Goal: Entertainment & Leisure: Consume media (video, audio)

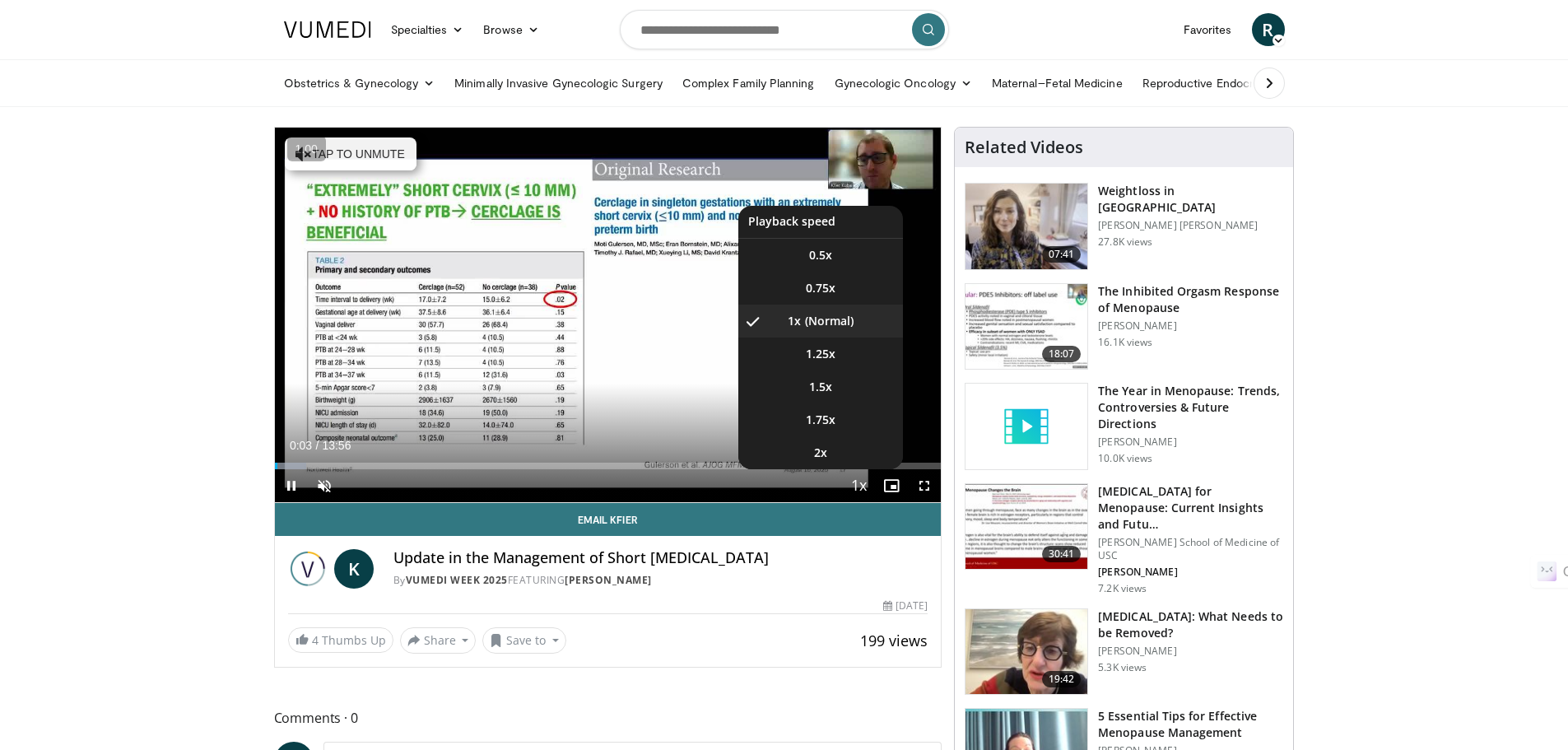
click at [862, 484] on span "Video Player" at bounding box center [858, 486] width 23 height 33
click at [859, 488] on span "Video Player" at bounding box center [858, 486] width 23 height 33
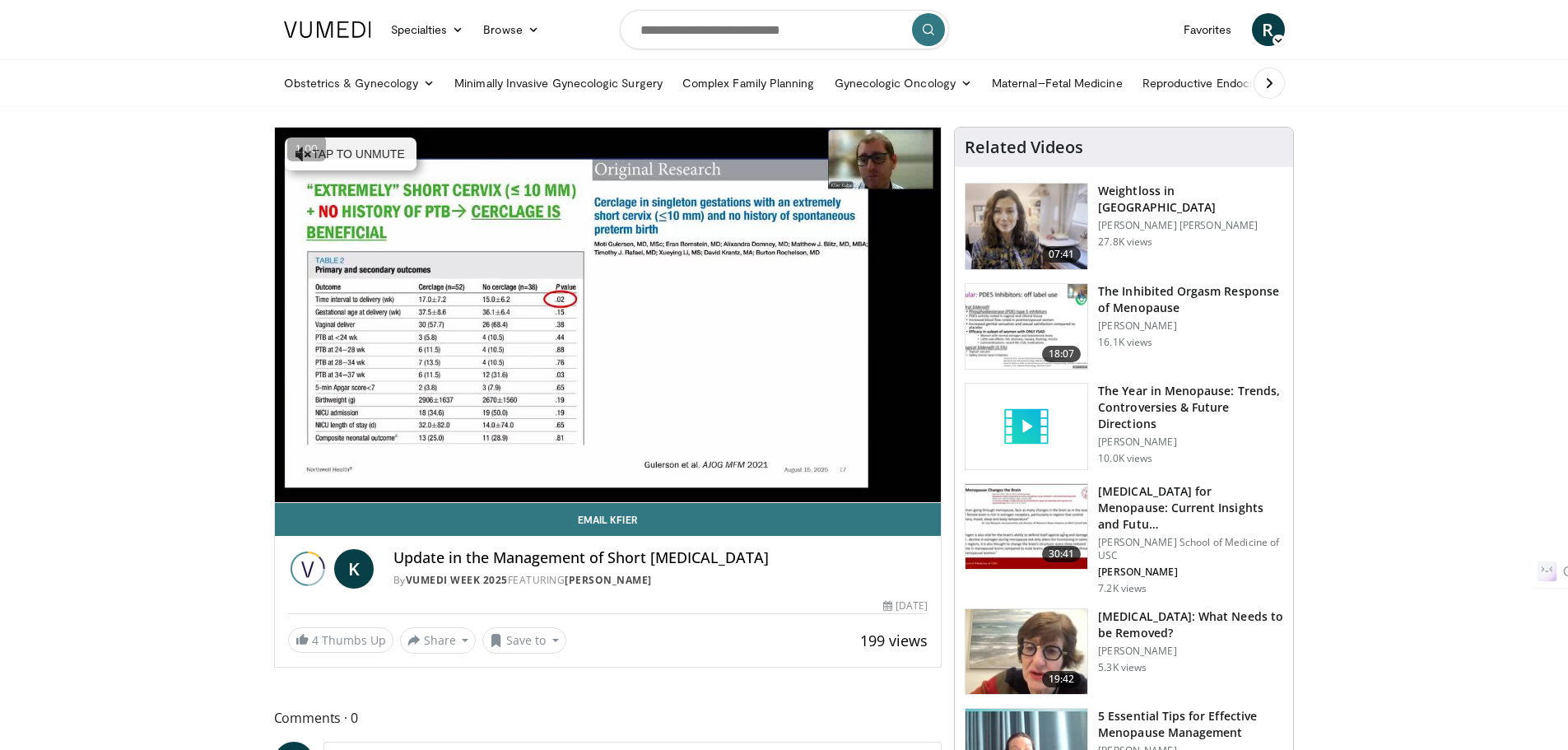
click at [859, 488] on video-js "**********" at bounding box center [609, 315] width 667 height 375
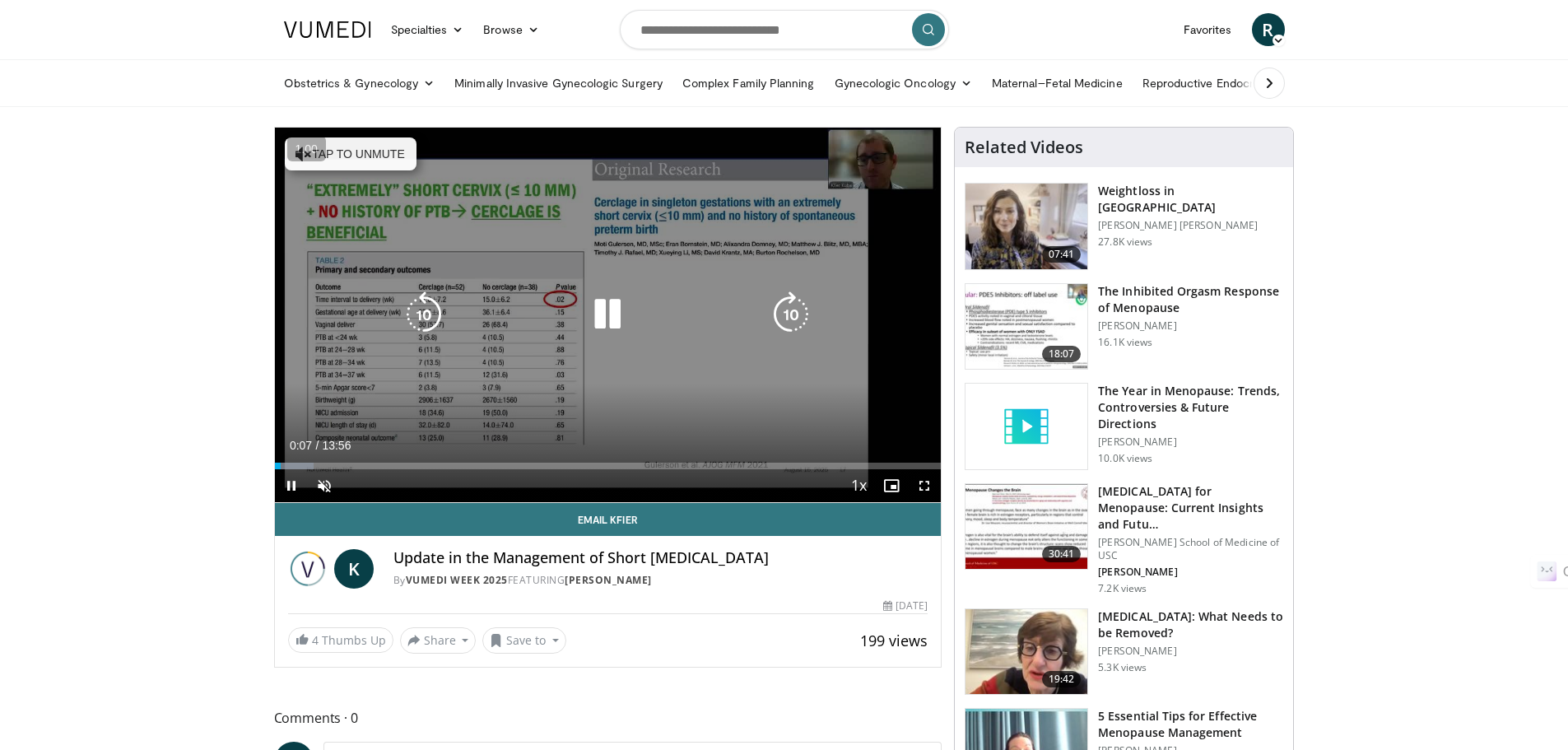
click at [598, 319] on icon "Video Player" at bounding box center [607, 314] width 46 height 46
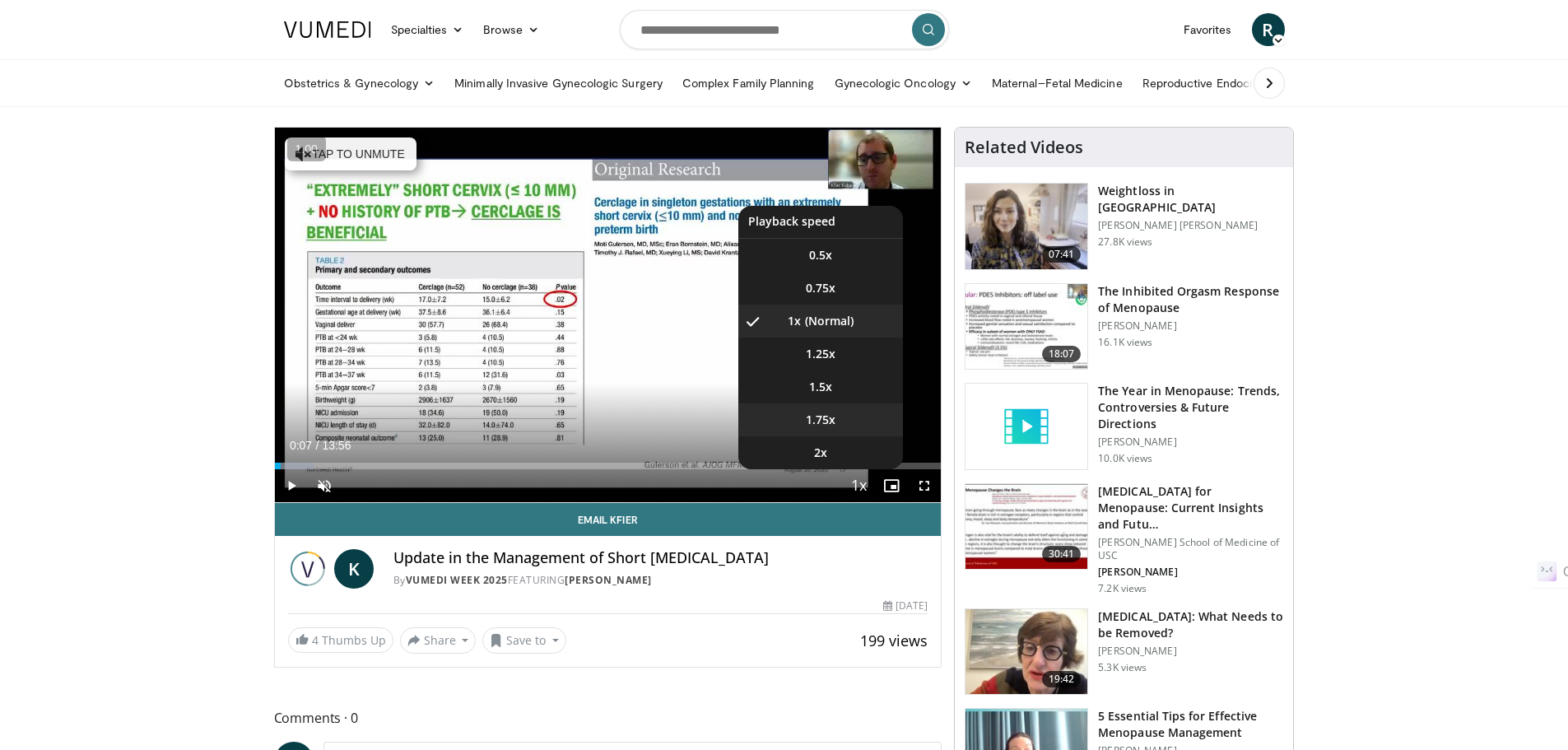
click at [820, 413] on span "1.75x" at bounding box center [820, 419] width 30 height 16
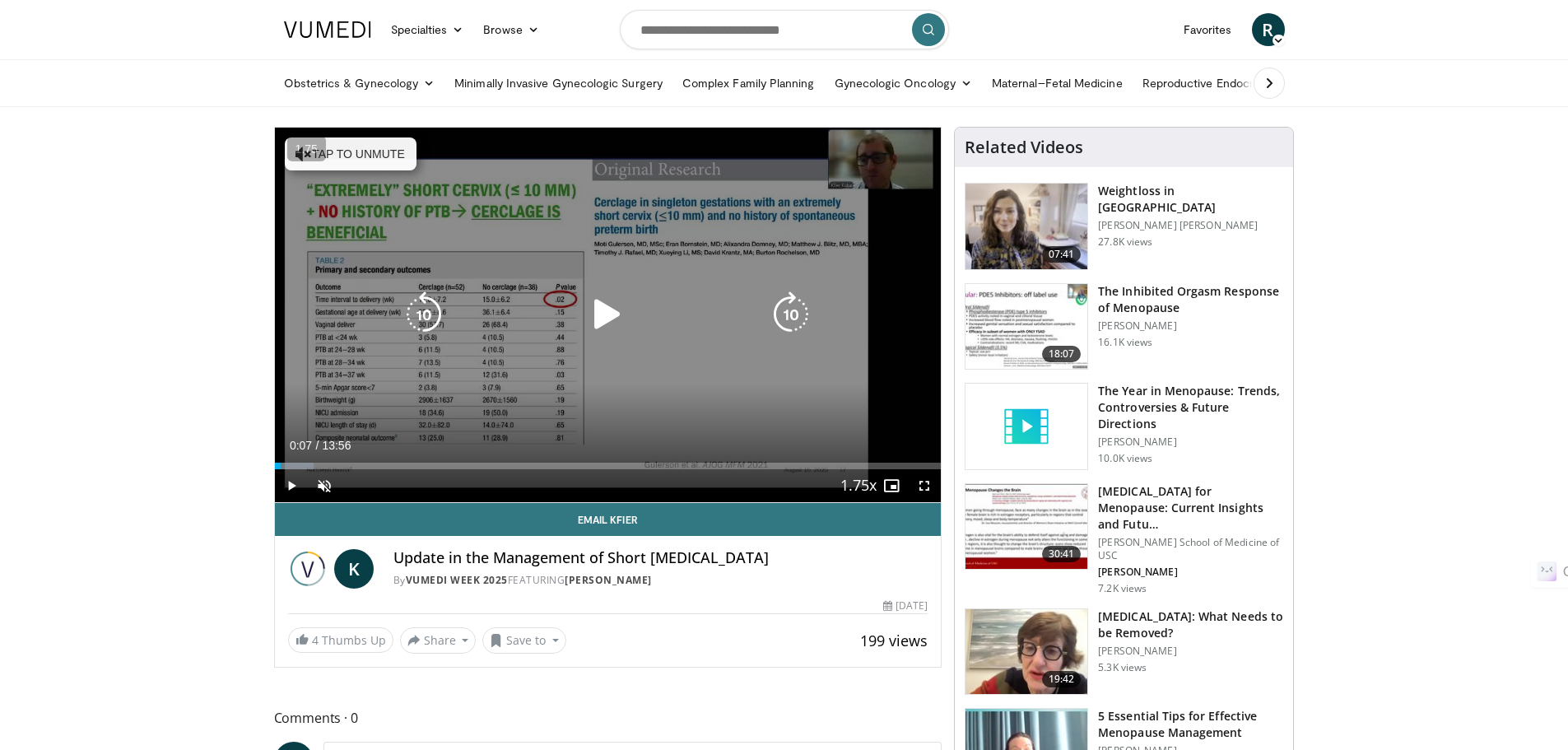
click at [604, 312] on icon "Video Player" at bounding box center [607, 314] width 46 height 46
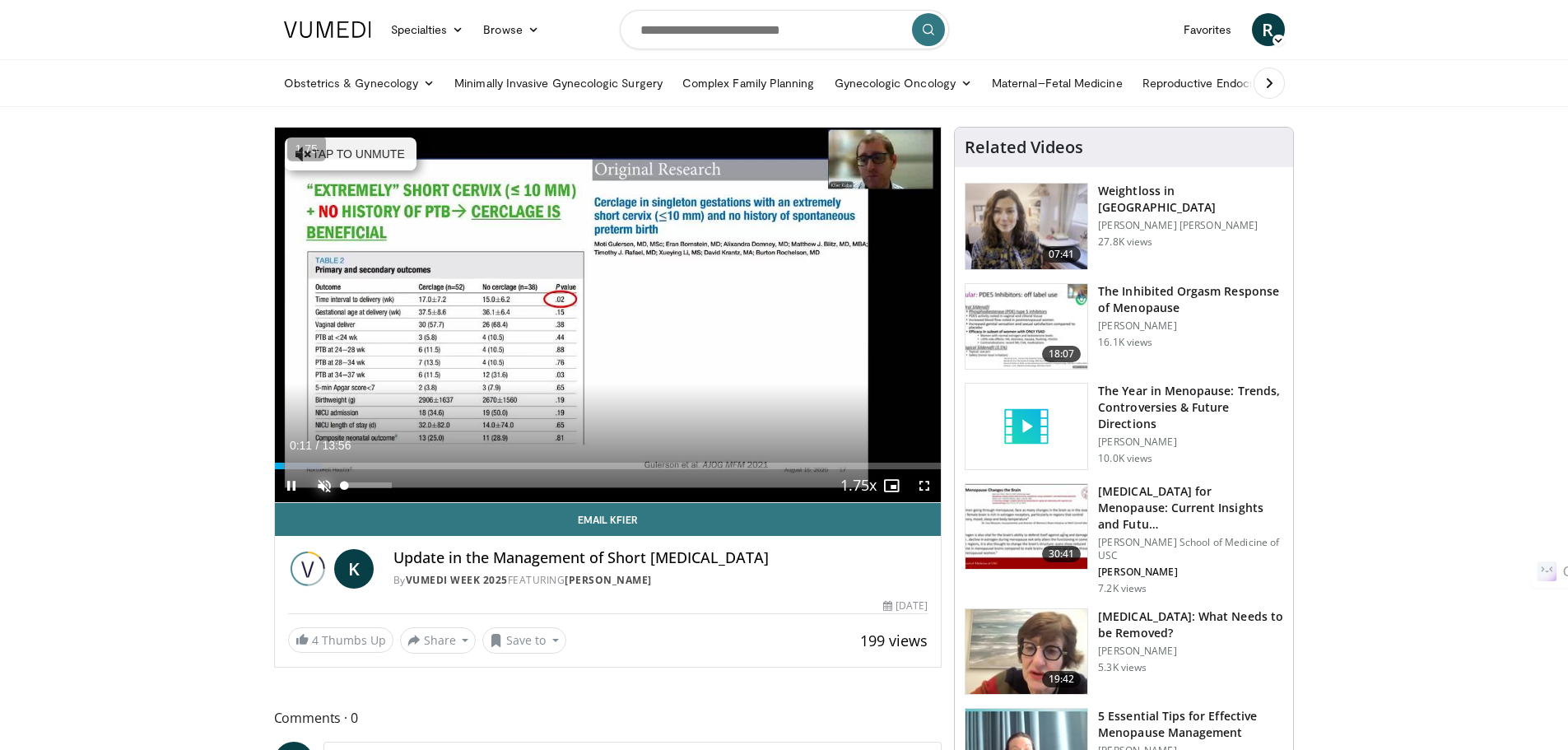
click at [325, 487] on span "Video Player" at bounding box center [325, 485] width 33 height 33
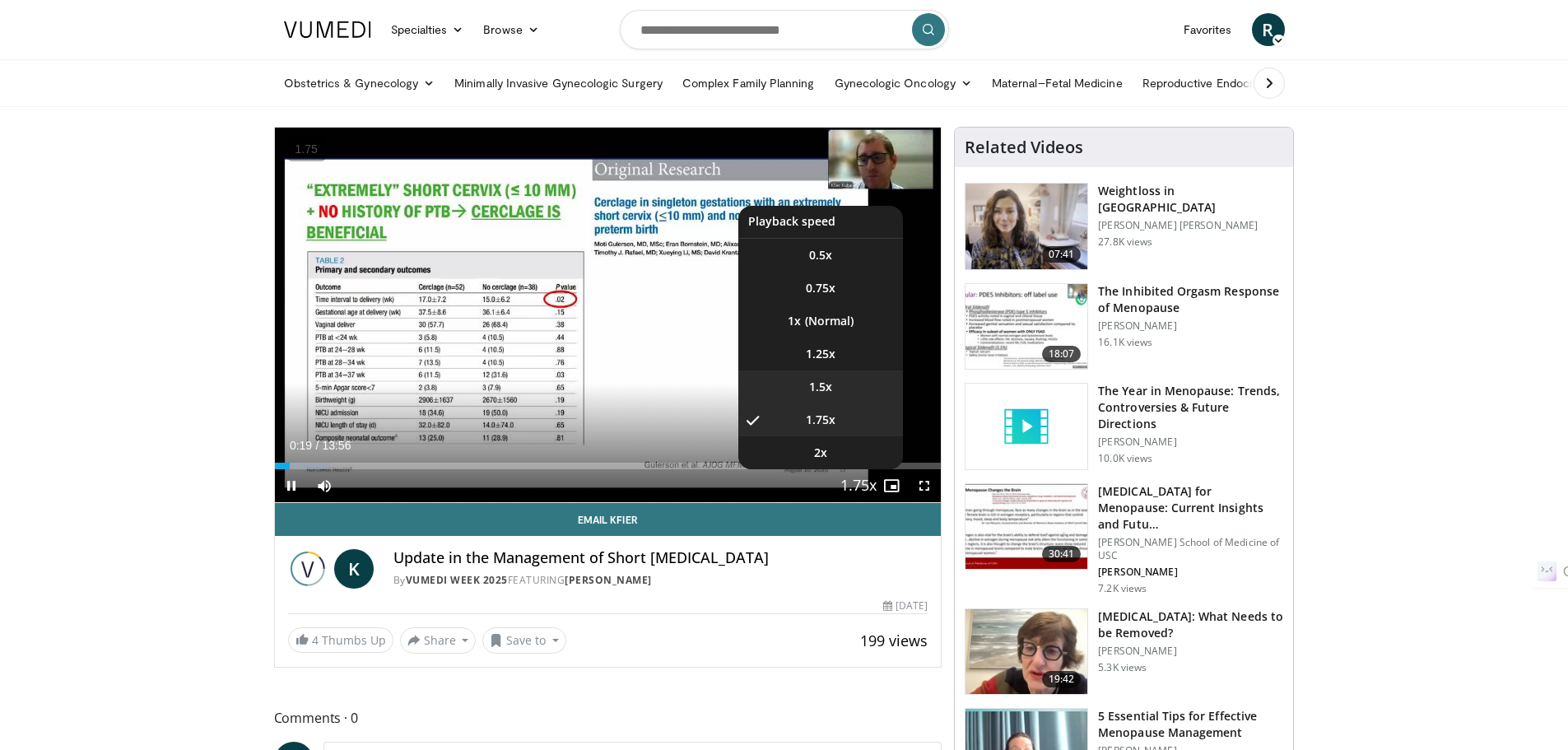
click at [825, 383] on span "1.5x" at bounding box center [820, 386] width 23 height 16
